Goal: Task Accomplishment & Management: Manage account settings

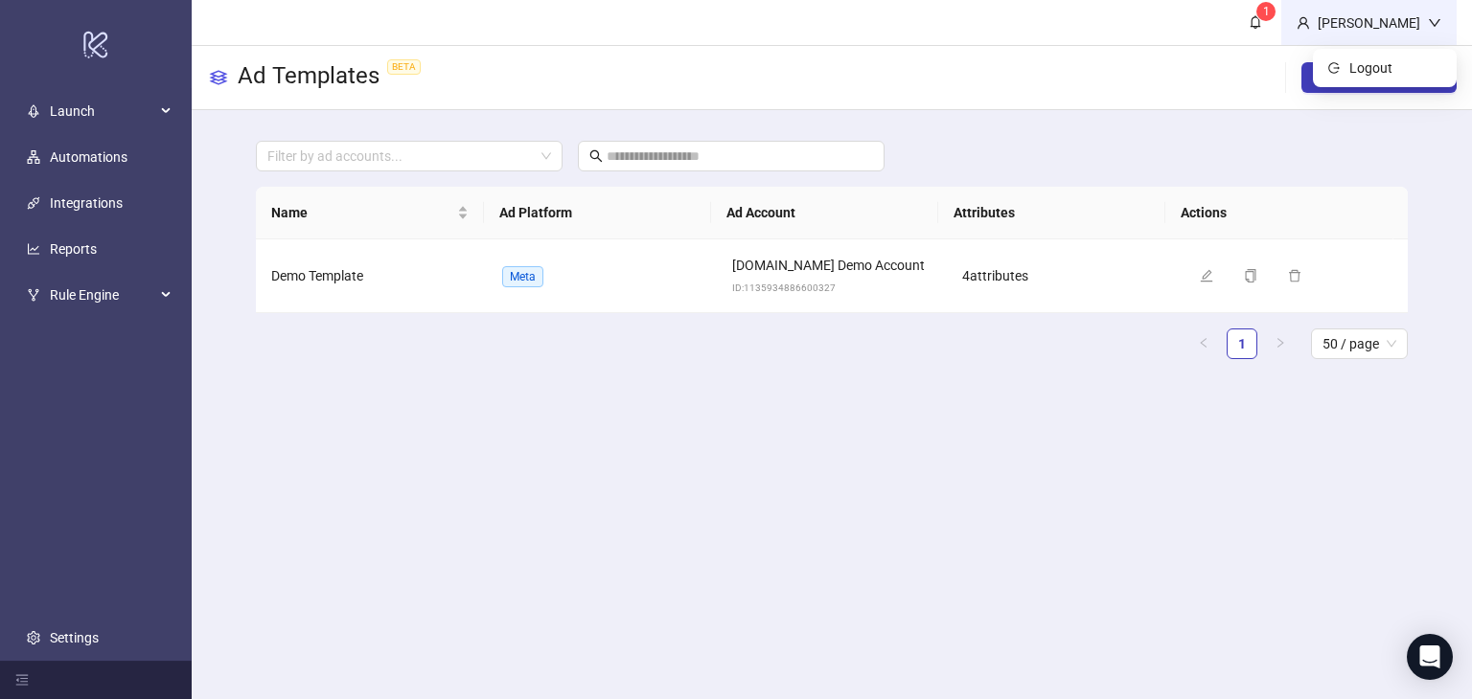
click at [1405, 24] on div "Martin Demo" at bounding box center [1369, 22] width 118 height 21
click at [1343, 28] on div "Martin Demo" at bounding box center [1369, 22] width 118 height 21
click at [1340, 64] on span "logout" at bounding box center [1334, 67] width 13 height 11
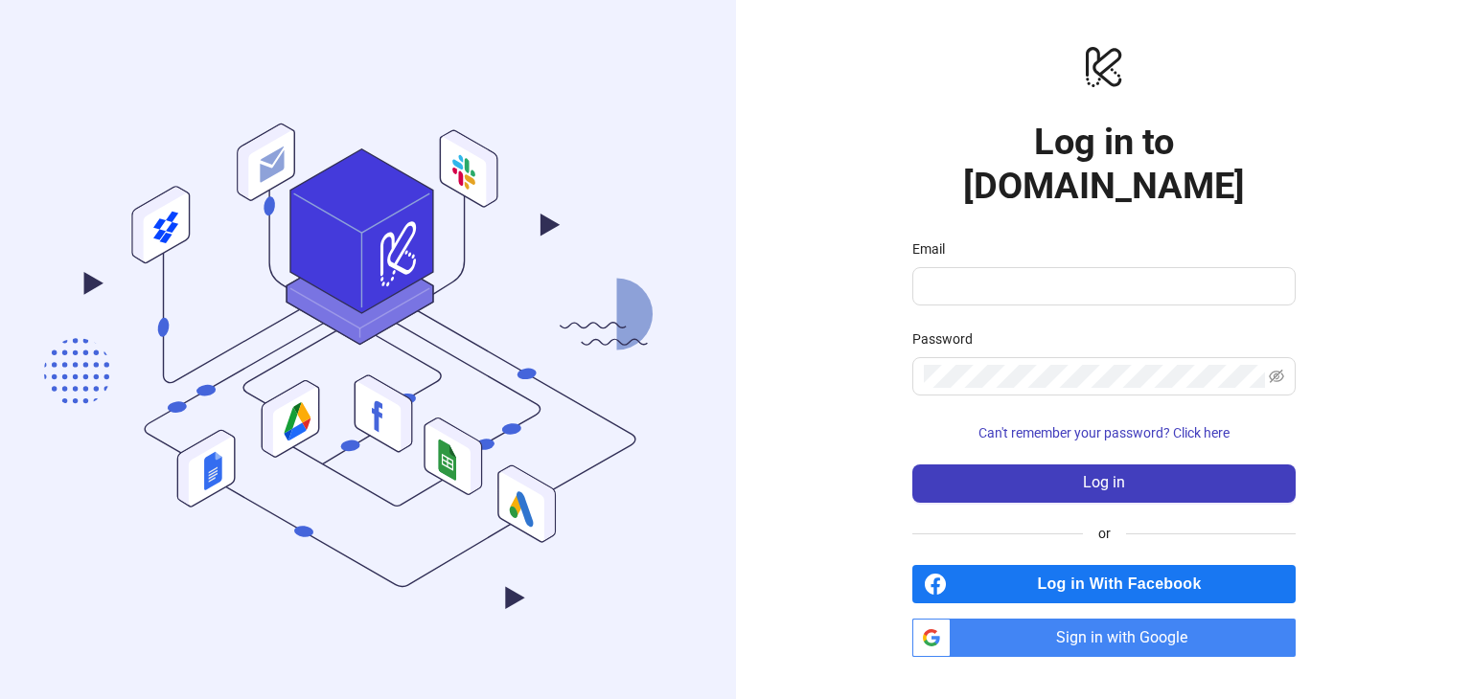
click at [1119, 619] on span "Sign in with Google" at bounding box center [1126, 638] width 337 height 38
click at [1065, 619] on span "Sign in with Google" at bounding box center [1126, 638] width 337 height 38
click at [1099, 619] on span "Sign in with Google" at bounding box center [1126, 638] width 337 height 38
click at [1166, 619] on span "Sign in with Google" at bounding box center [1126, 638] width 337 height 38
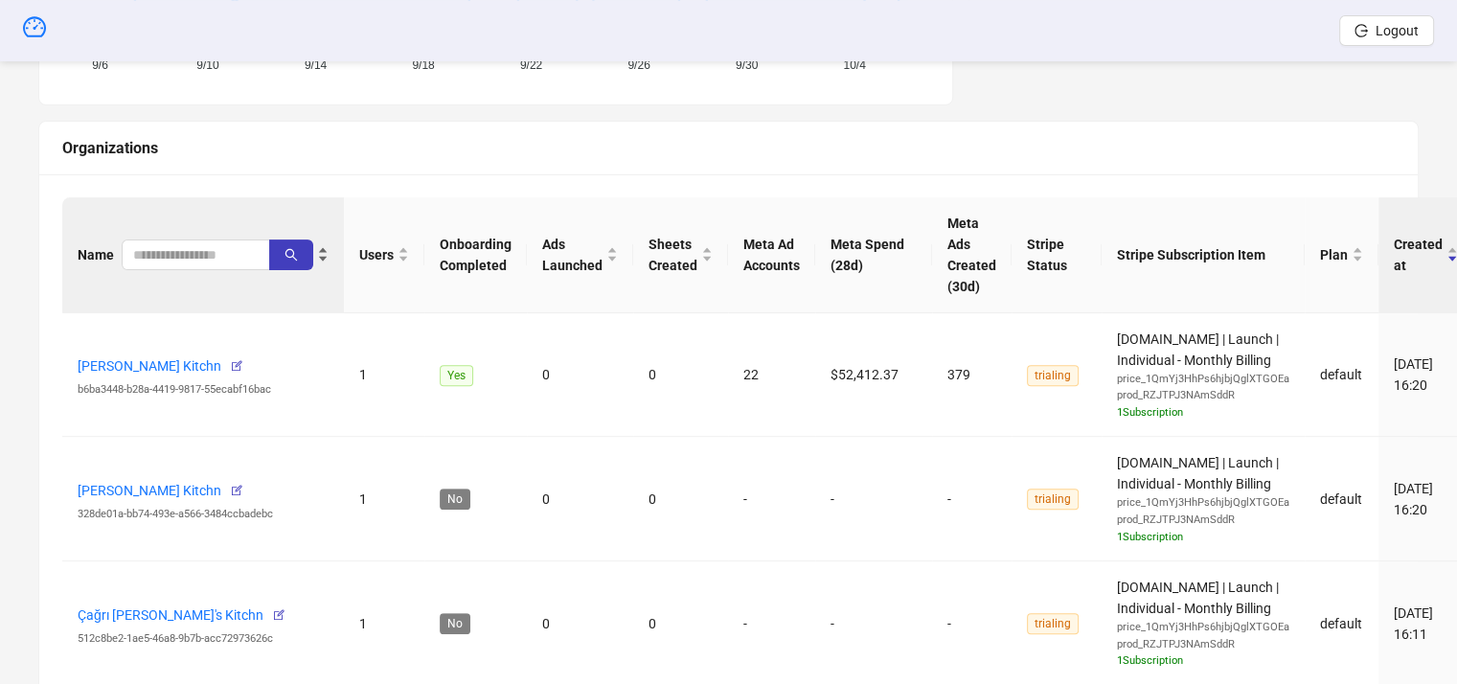
scroll to position [575, 0]
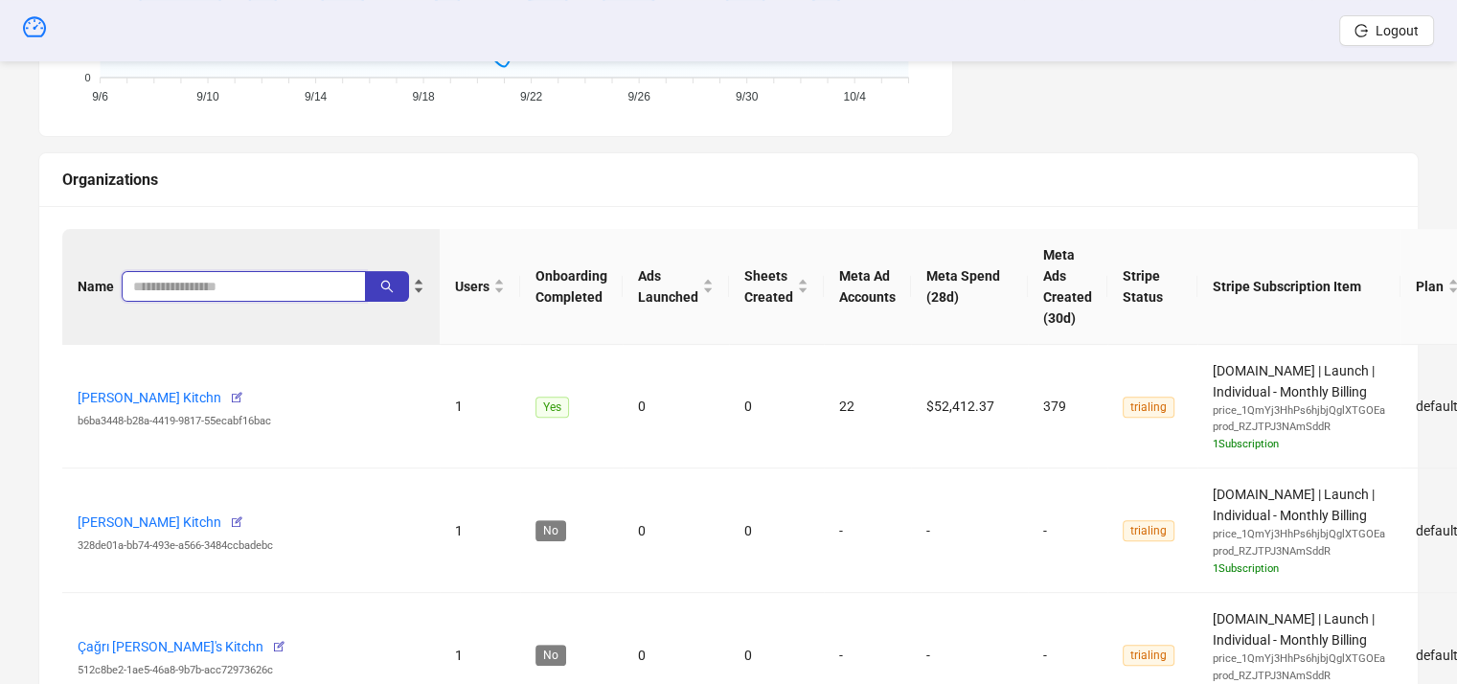
click at [179, 283] on input "search" at bounding box center [236, 286] width 206 height 21
type input "******"
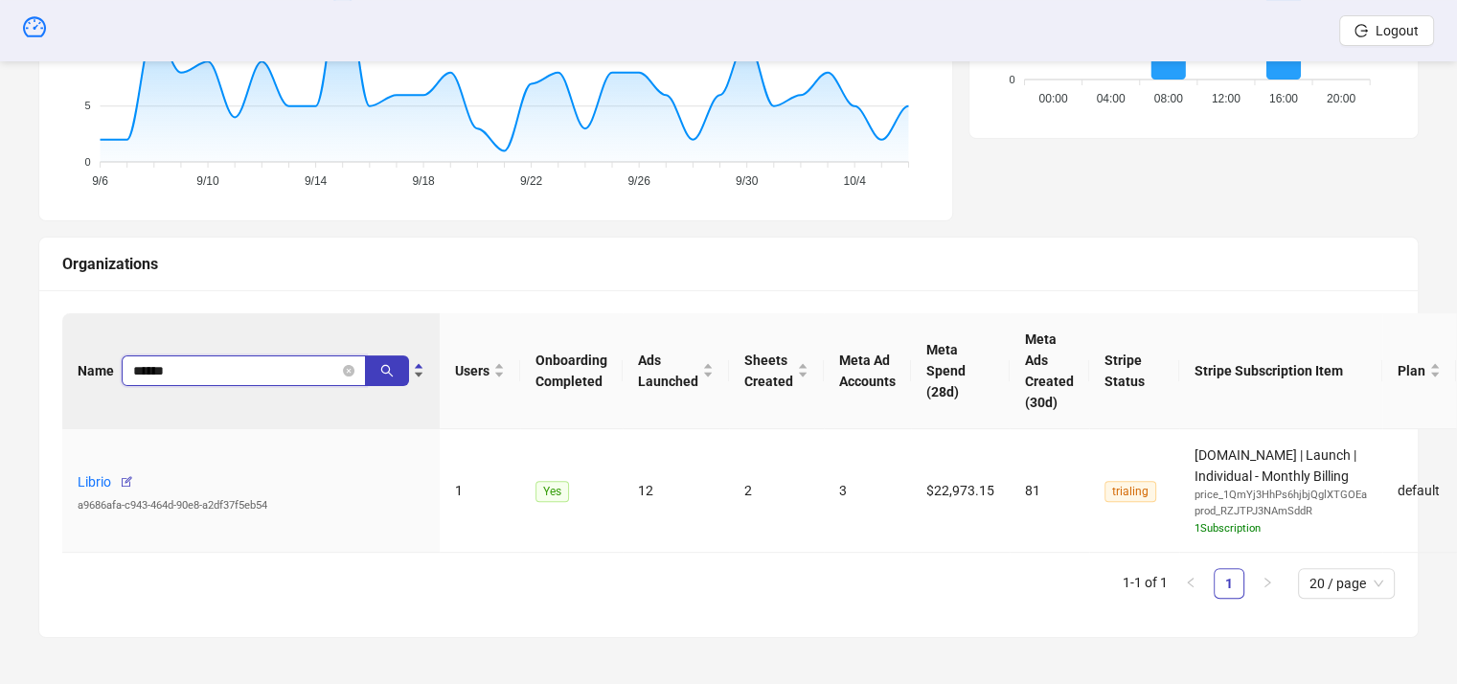
scroll to position [489, 0]
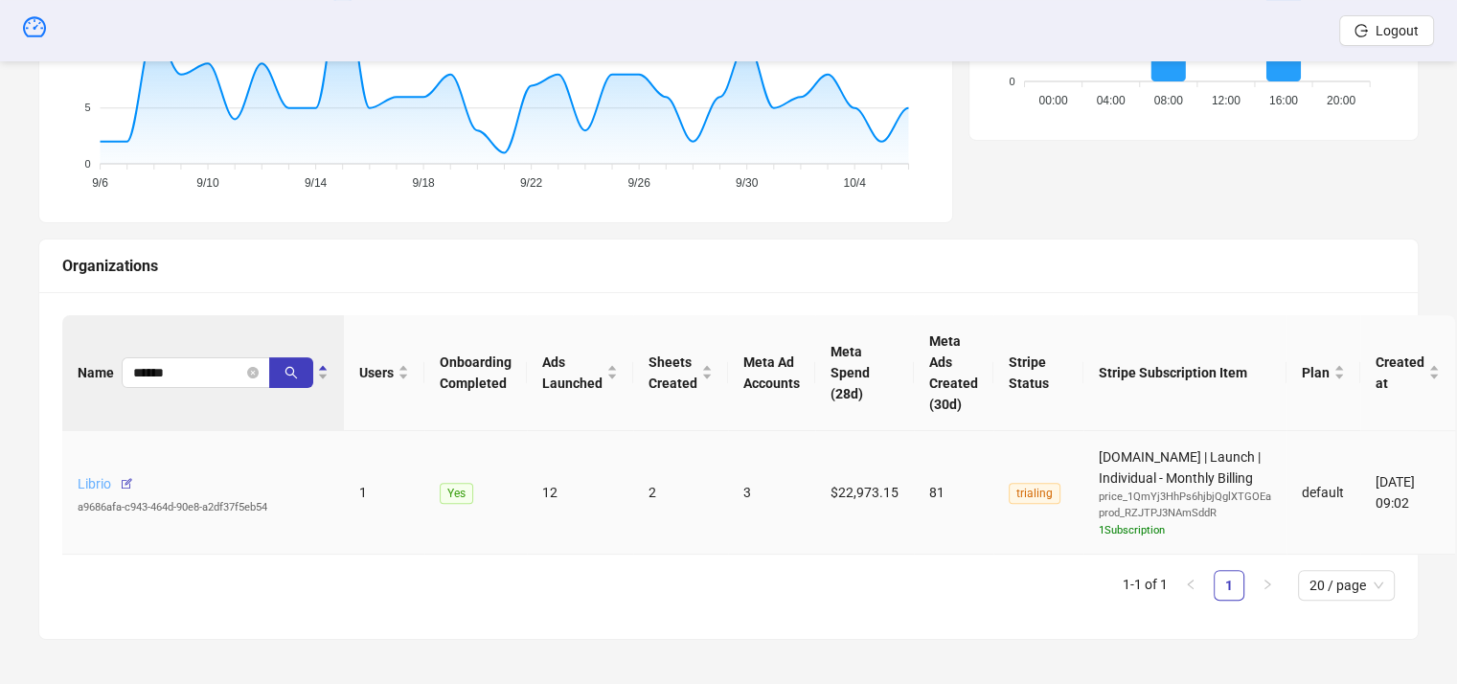
click at [85, 479] on link "Librio" at bounding box center [95, 483] width 34 height 15
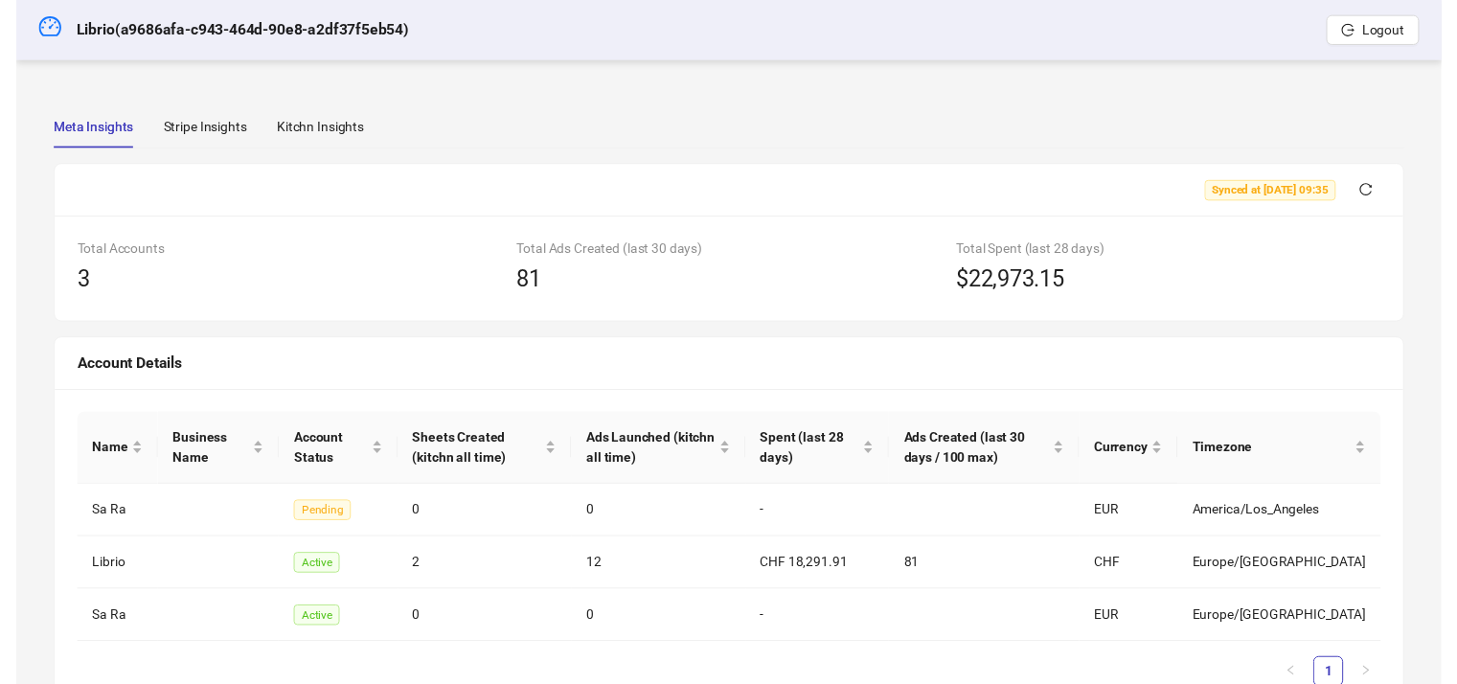
scroll to position [474, 0]
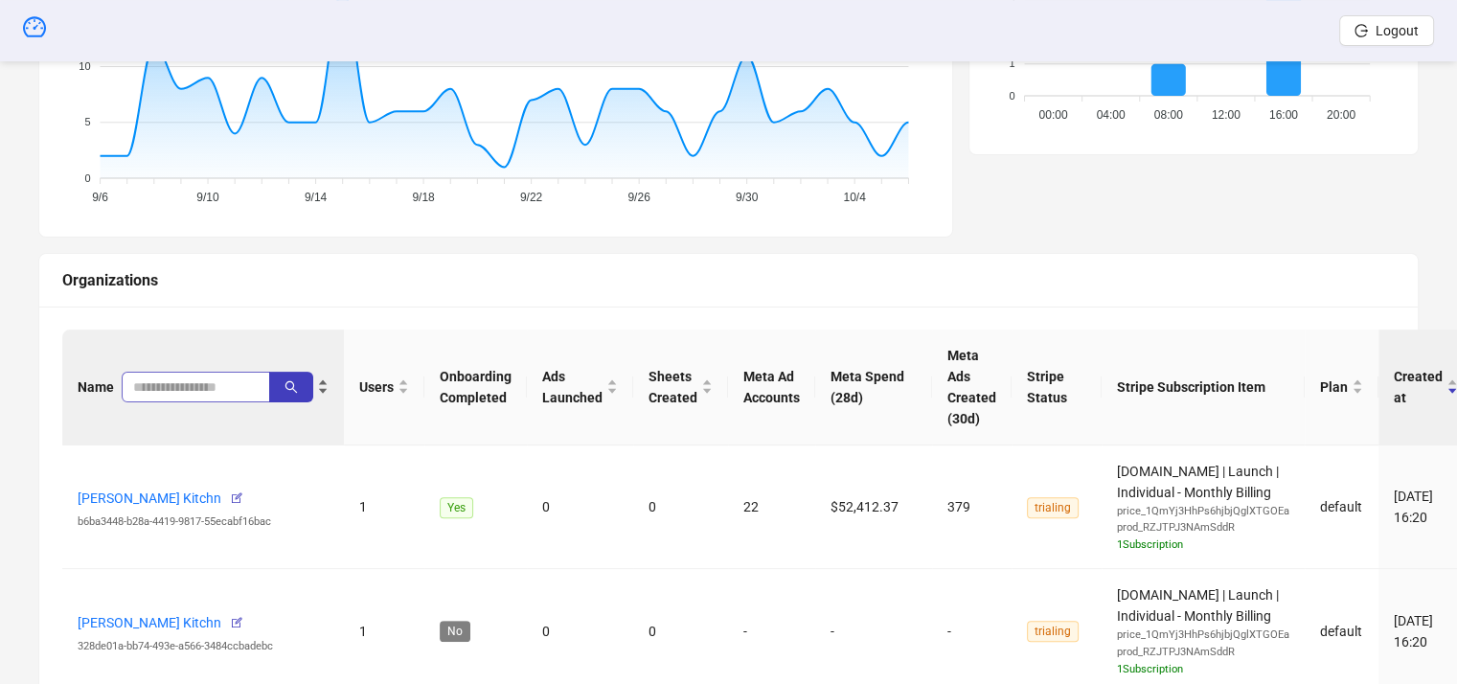
click at [161, 398] on span at bounding box center [196, 387] width 149 height 31
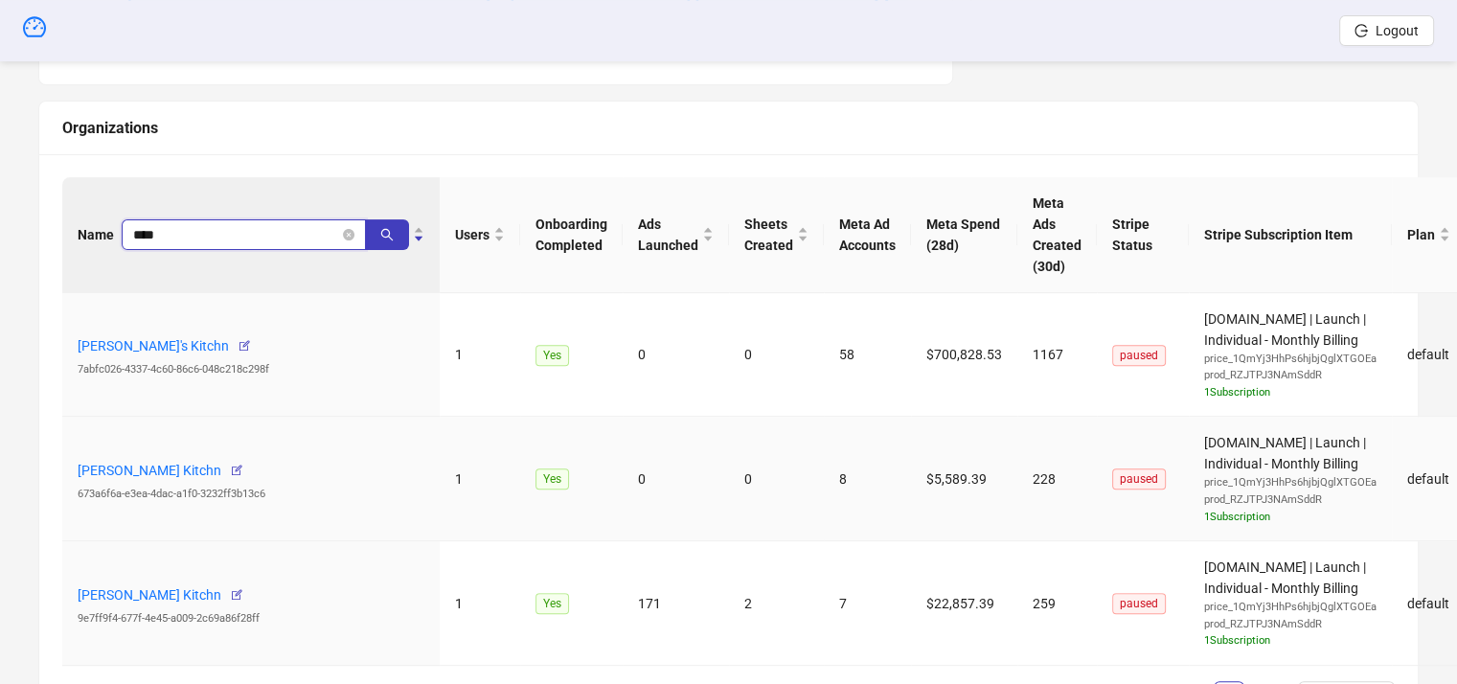
scroll to position [666, 0]
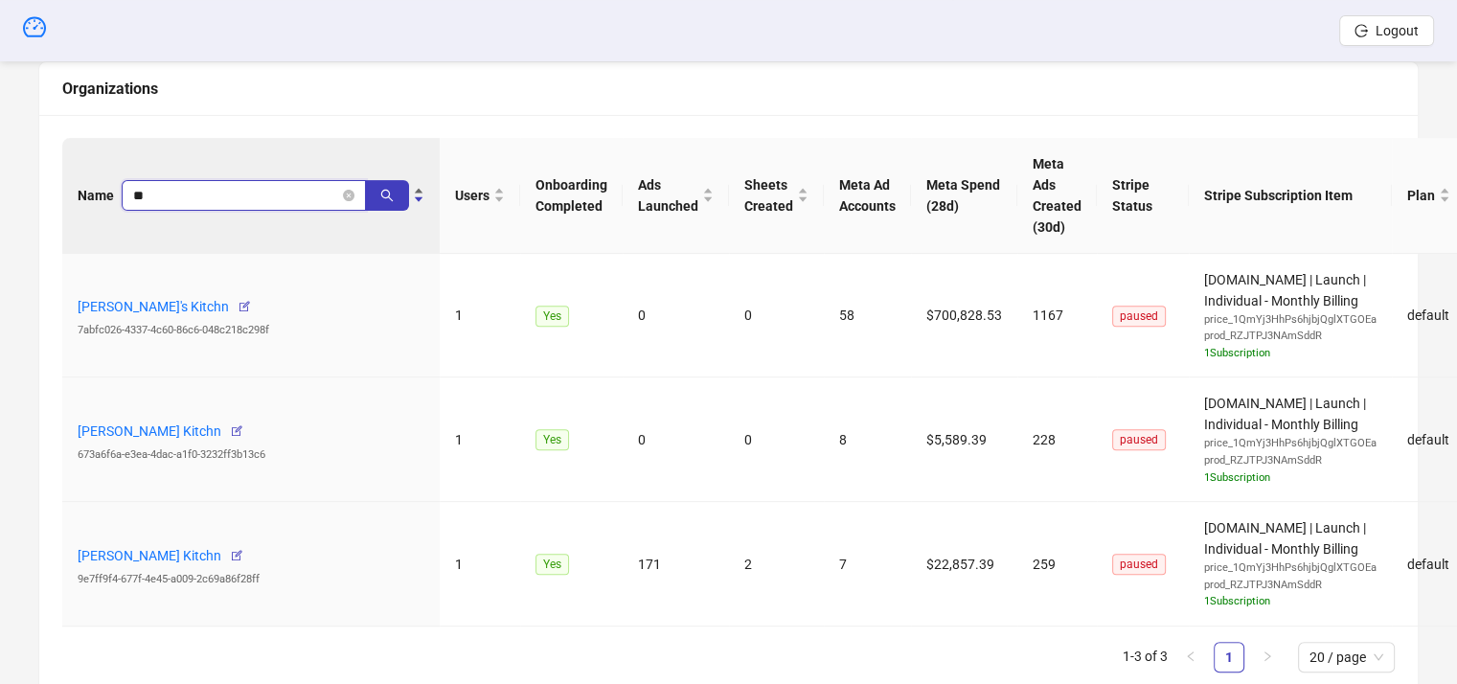
type input "*"
type input "******"
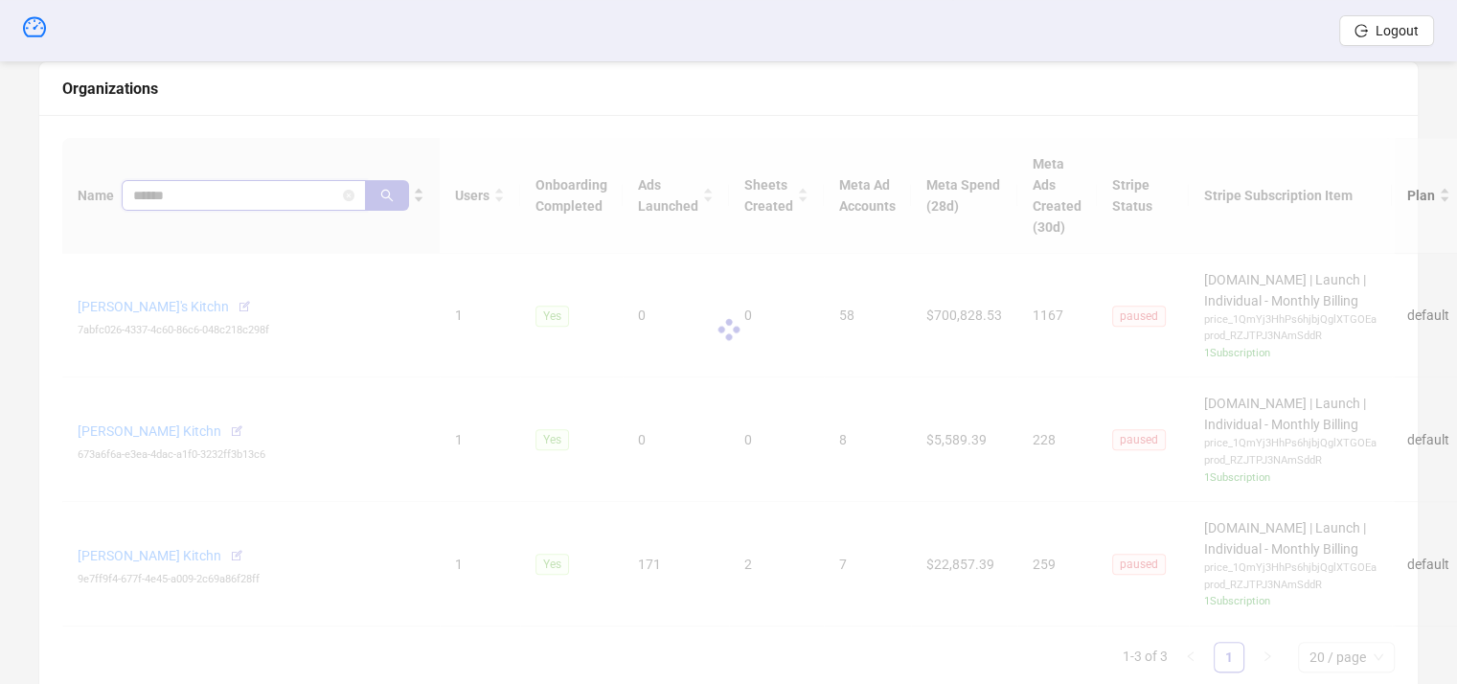
scroll to position [489, 0]
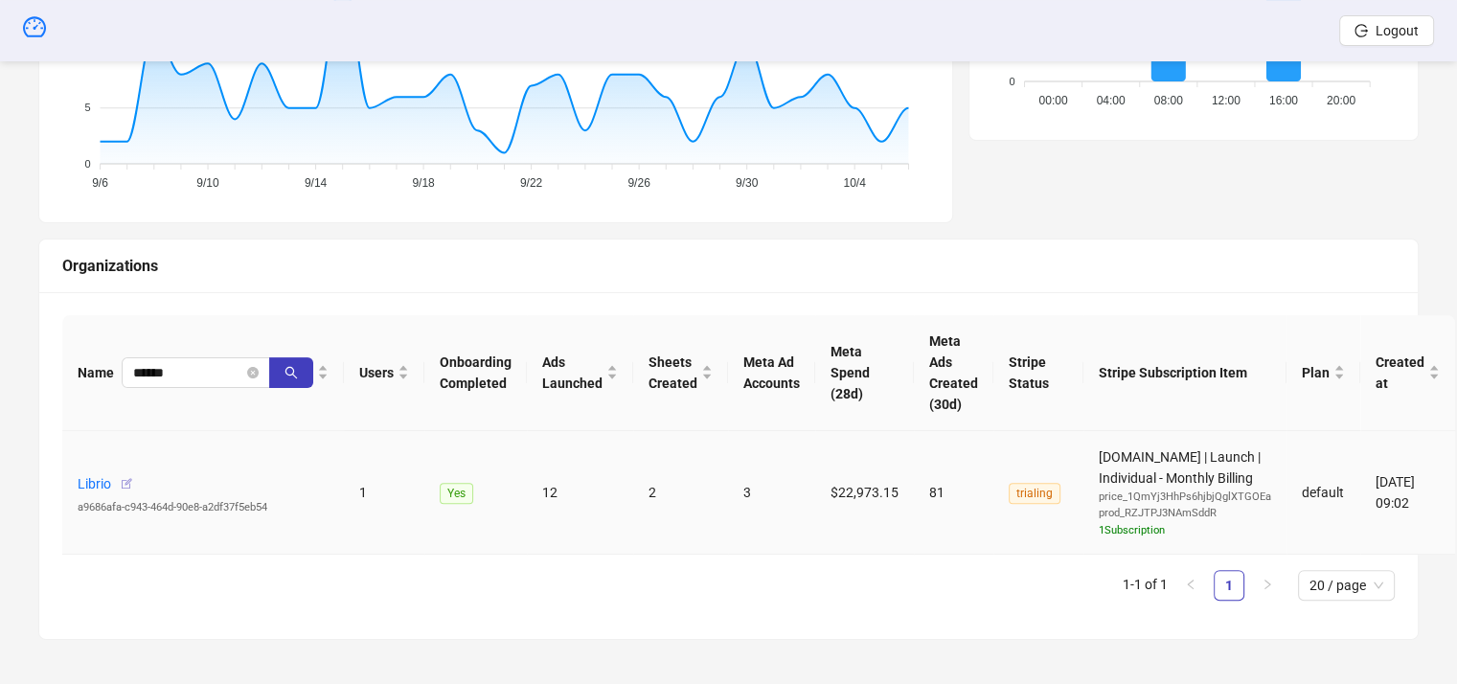
click at [126, 480] on icon "button" at bounding box center [126, 483] width 13 height 13
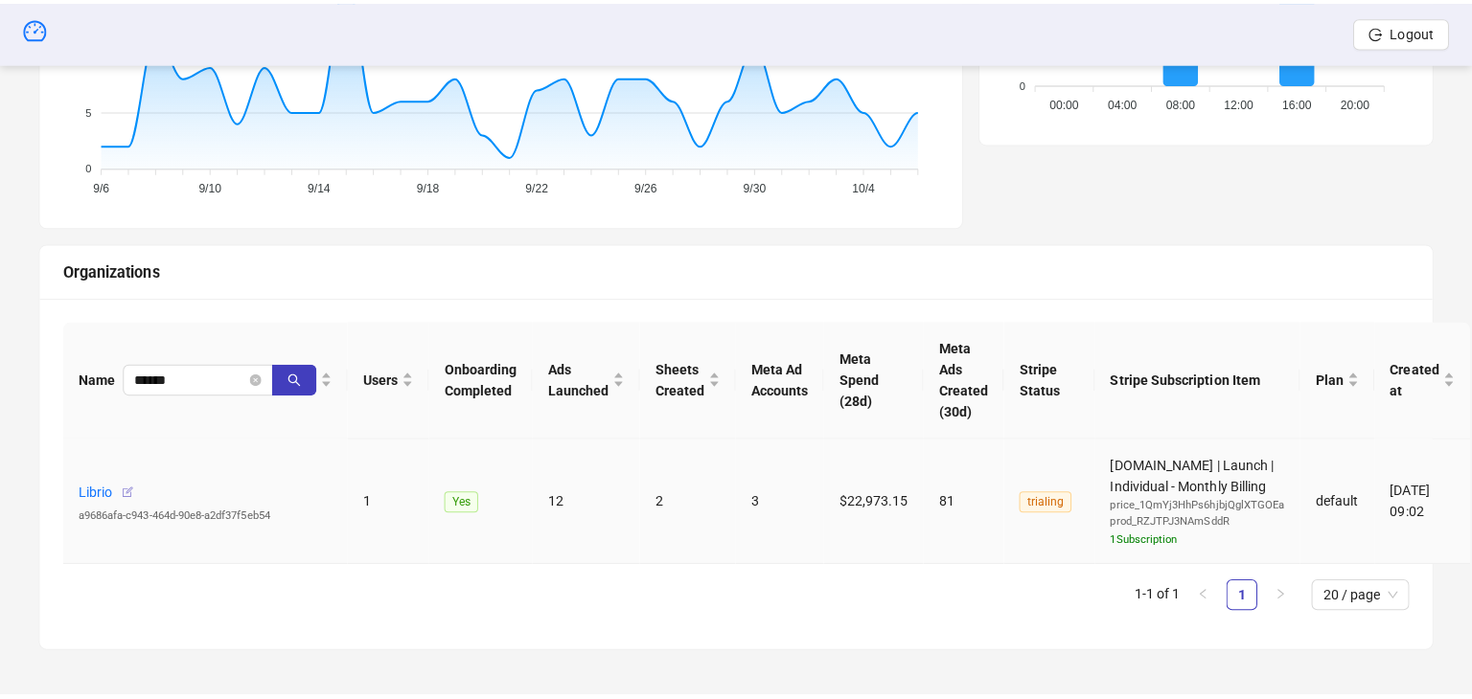
scroll to position [474, 0]
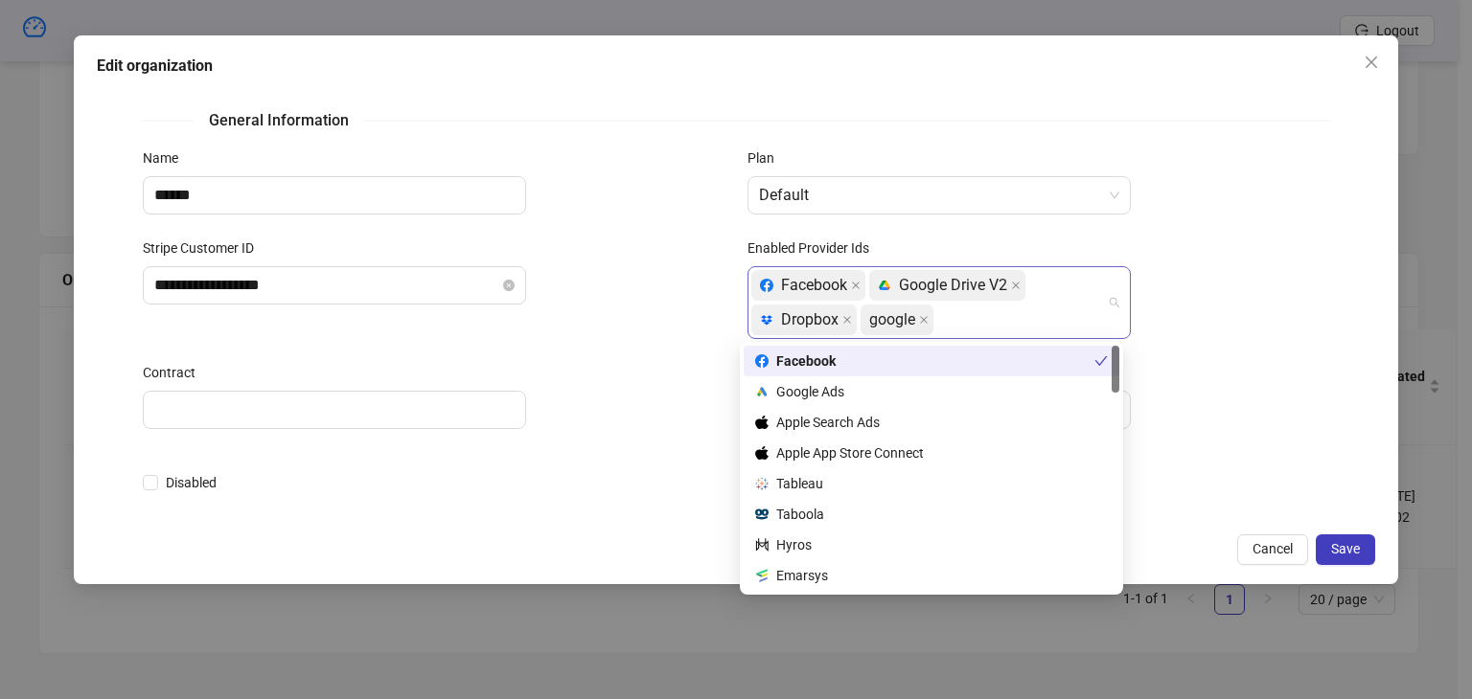
click at [997, 323] on div "Facebook platform/google_drive Google Drive V2 platform/dropbox Dropbox google" at bounding box center [928, 302] width 355 height 69
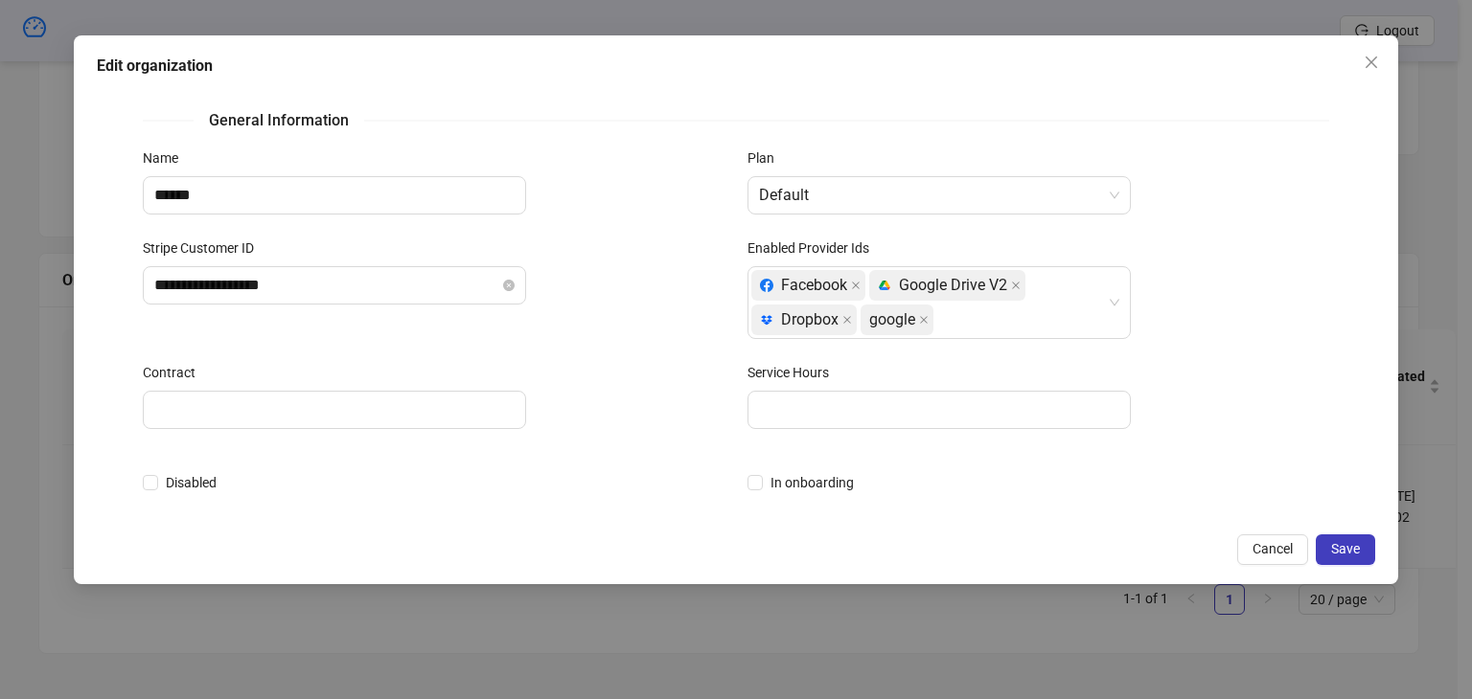
click at [610, 202] on div "******" at bounding box center [434, 195] width 582 height 38
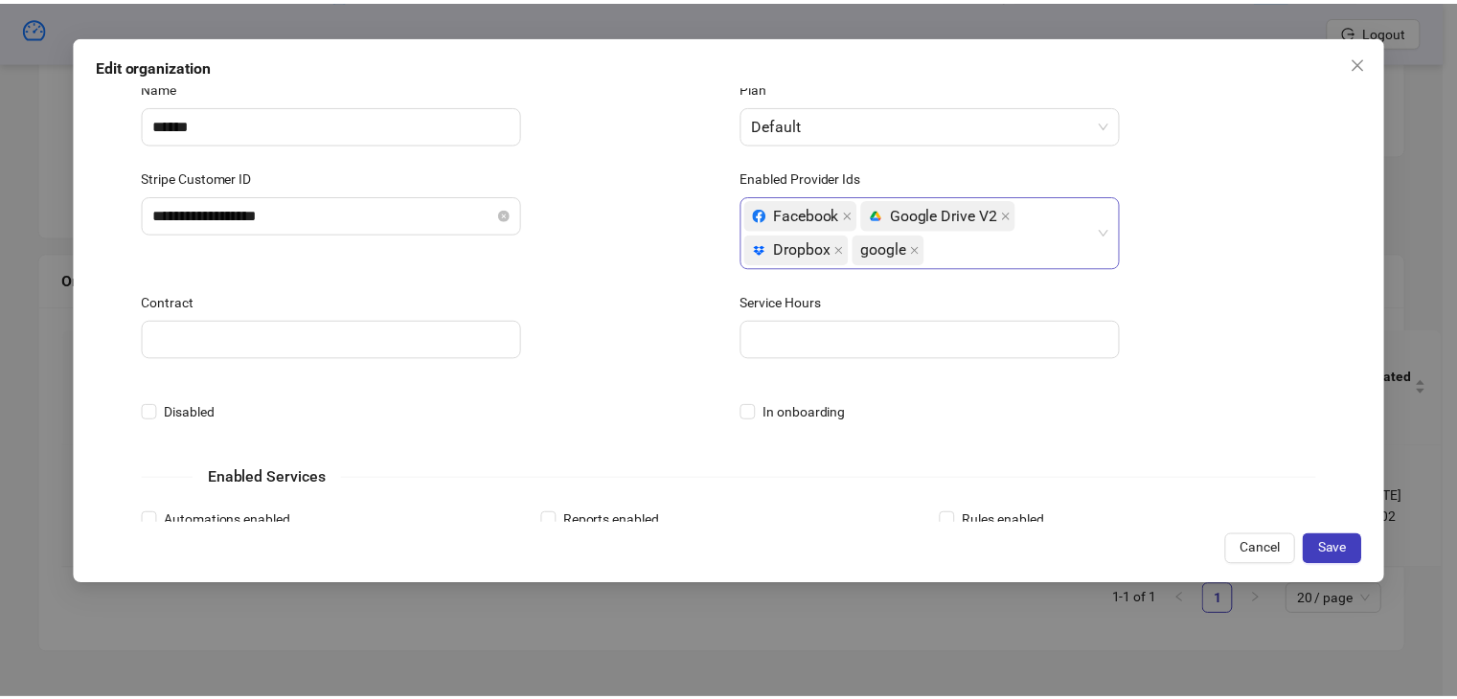
scroll to position [0, 0]
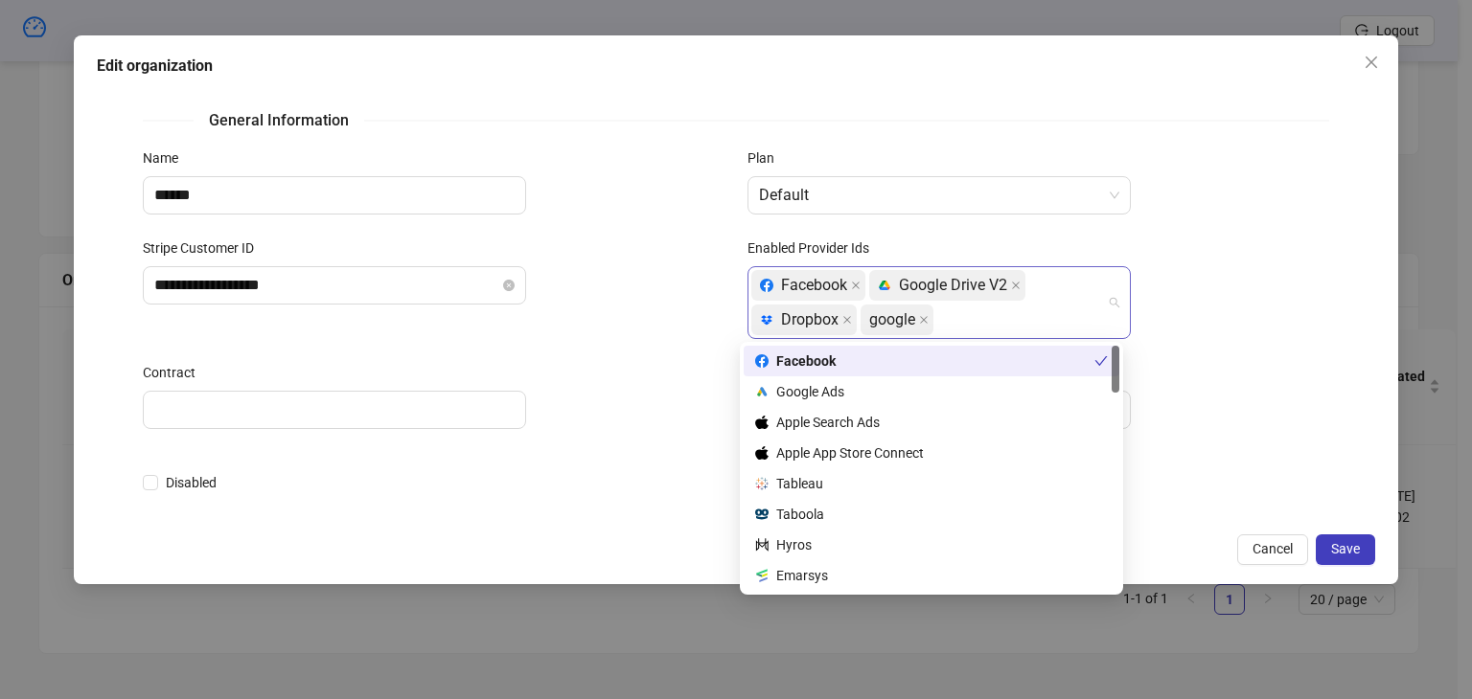
click at [962, 315] on div "Facebook platform/google_drive Google Drive V2 platform/dropbox Dropbox google" at bounding box center [928, 302] width 355 height 69
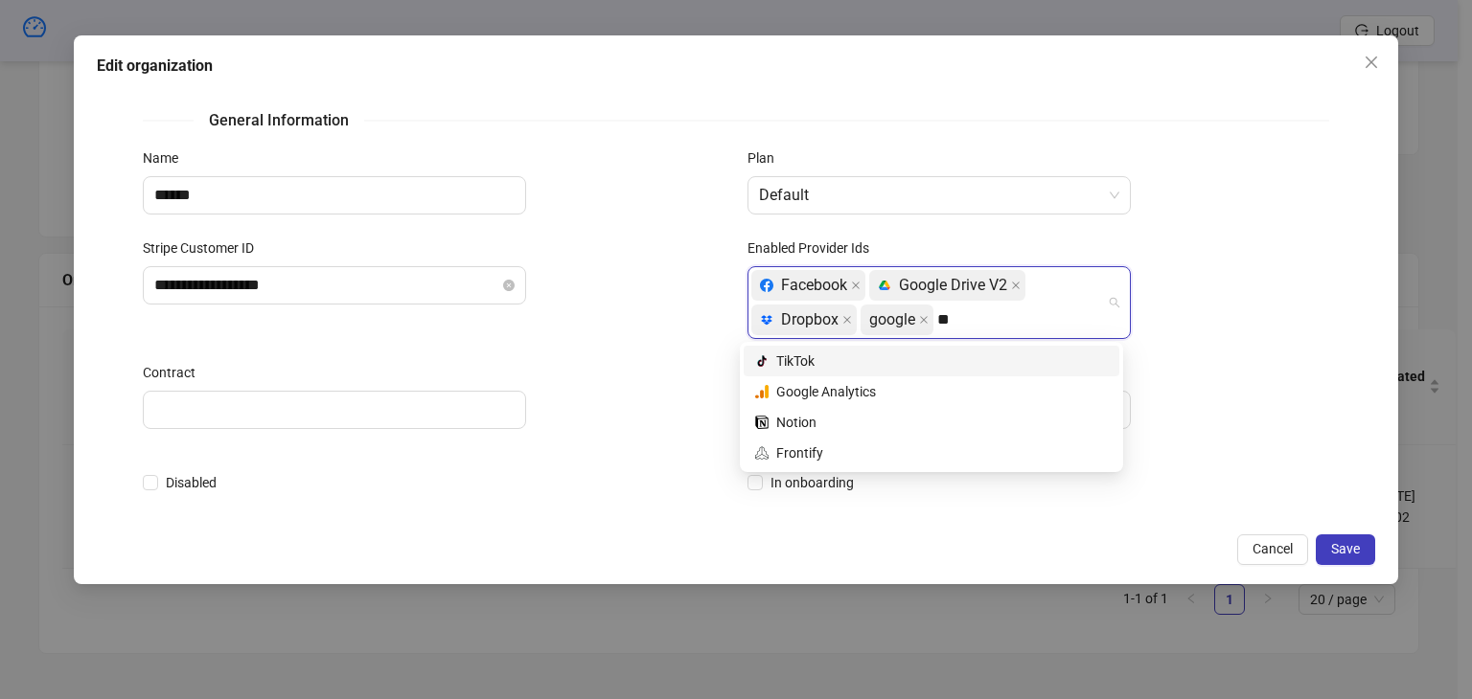
type input "***"
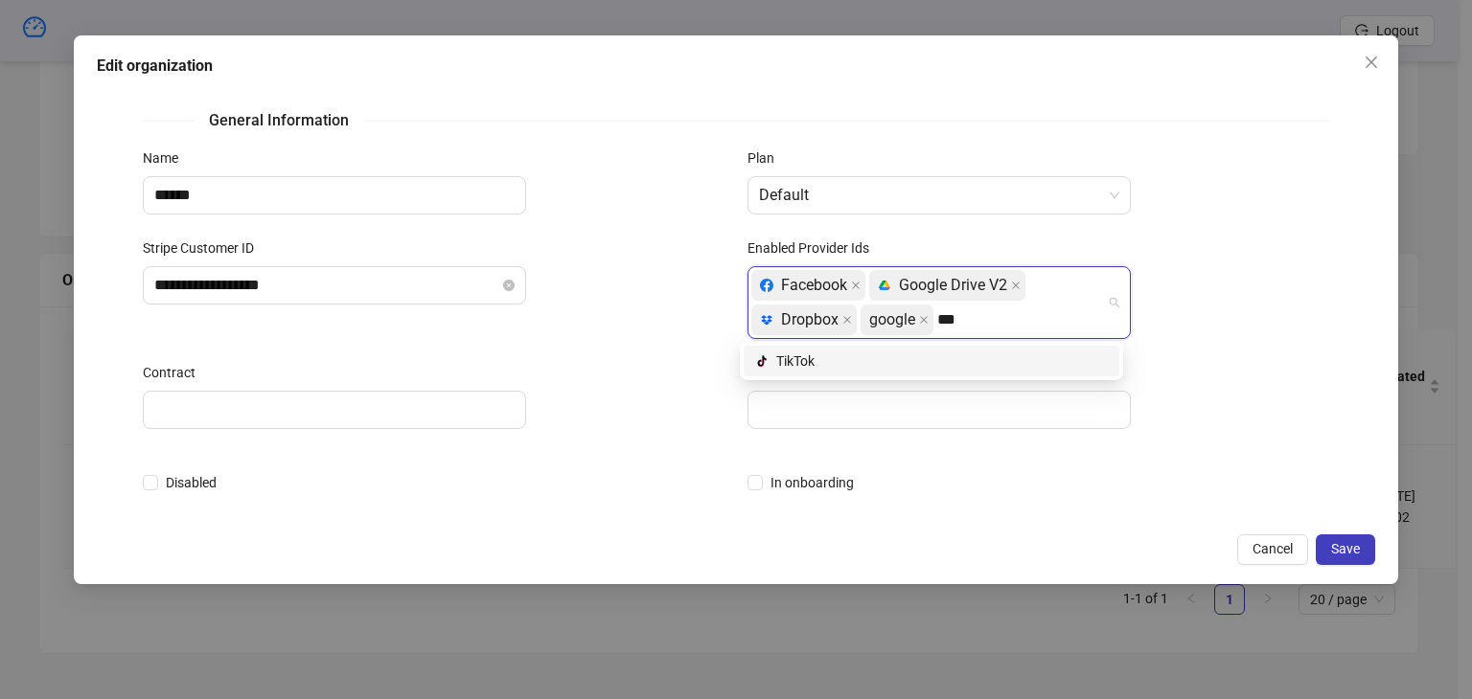
click at [871, 359] on div "platform/tik_tok TikTok" at bounding box center [931, 361] width 353 height 21
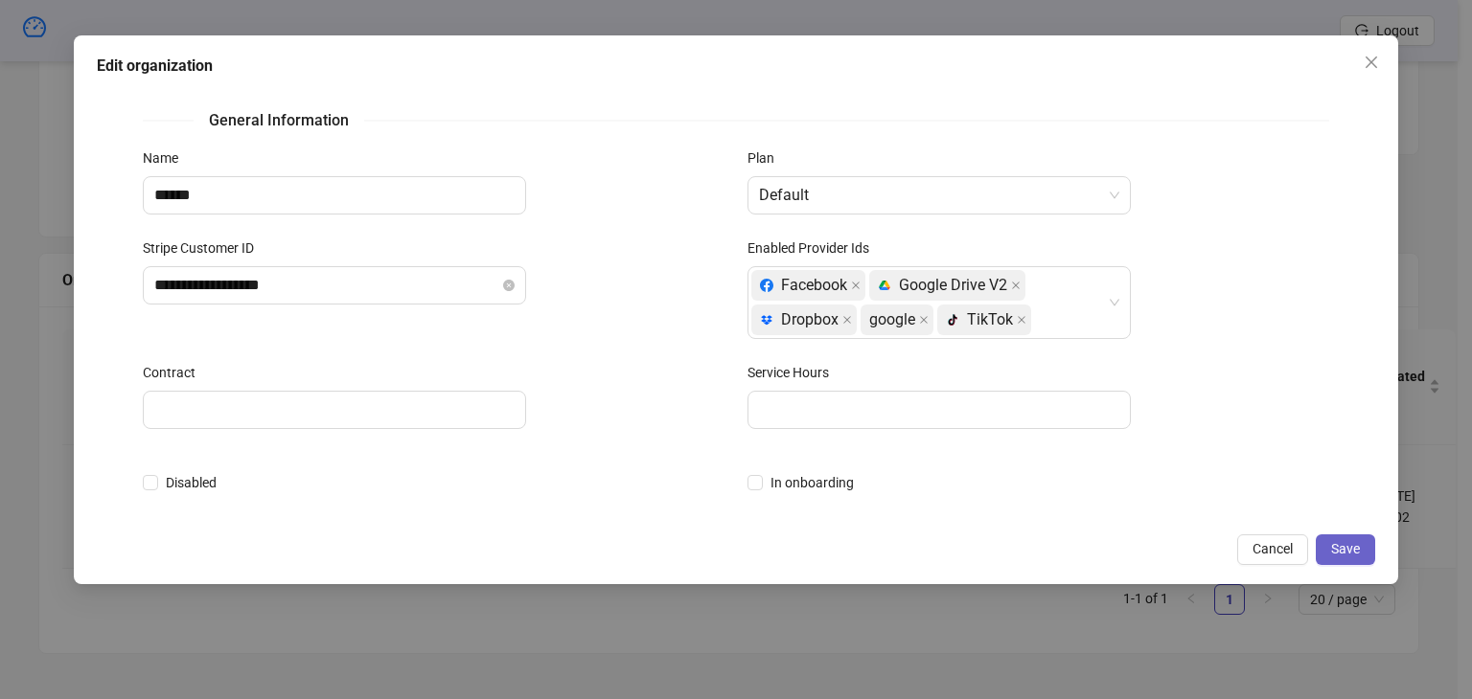
click at [1339, 548] on span "Save" at bounding box center [1345, 548] width 29 height 15
